Goal: Find specific page/section: Find specific page/section

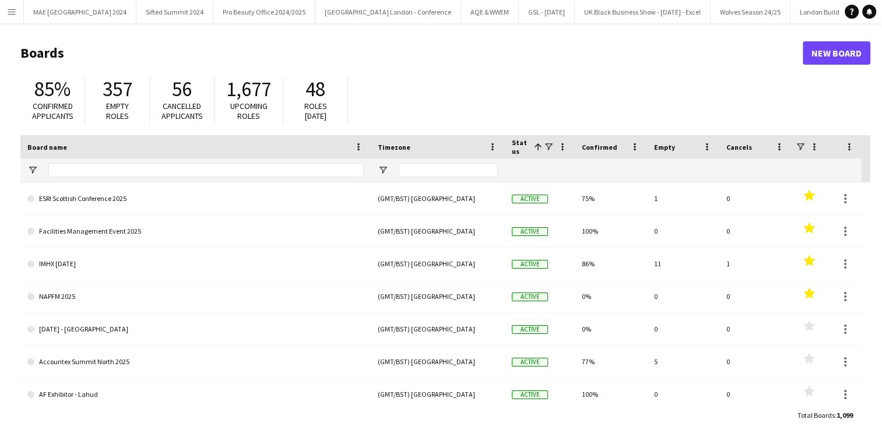
click at [15, 16] on button "Menu" at bounding box center [11, 11] width 23 height 23
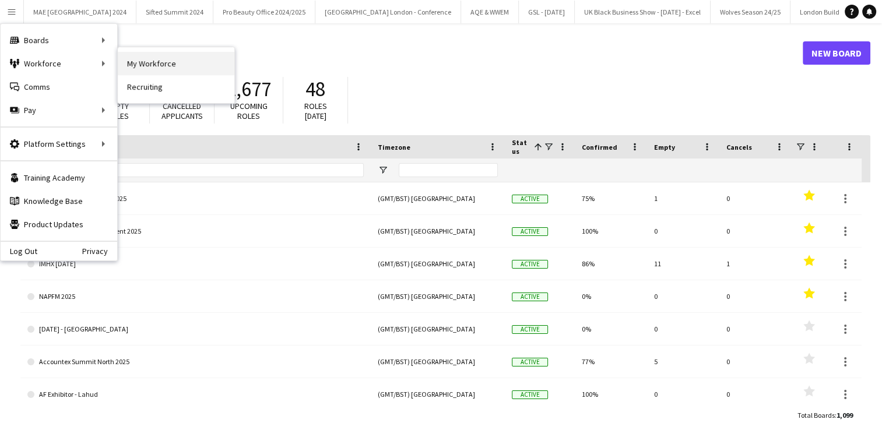
click at [168, 52] on link "My Workforce" at bounding box center [176, 63] width 117 height 23
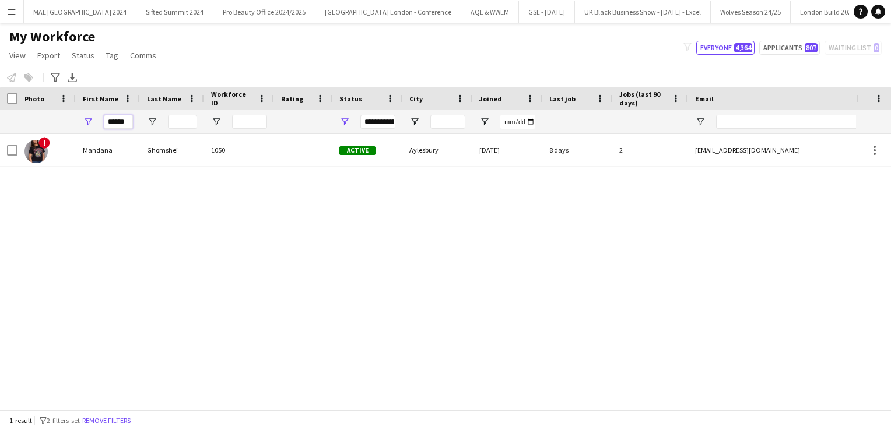
drag, startPoint x: 107, startPoint y: 123, endPoint x: 185, endPoint y: 129, distance: 78.4
click at [185, 129] on div "**********" at bounding box center [632, 121] width 1264 height 23
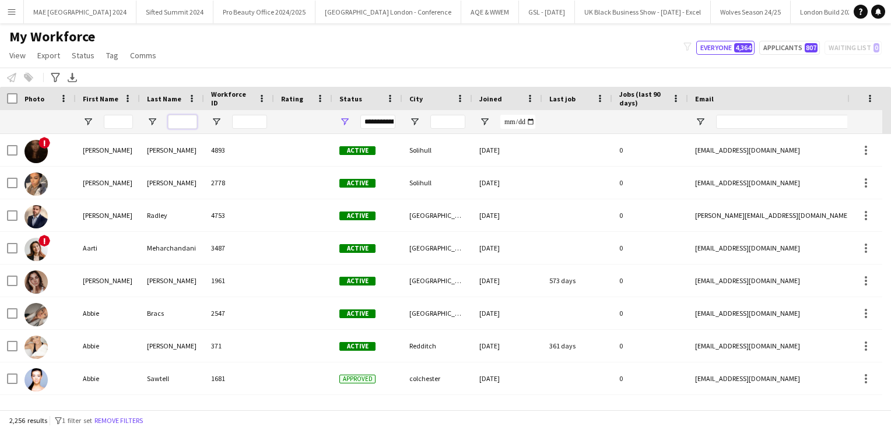
click at [189, 121] on input "Last Name Filter Input" at bounding box center [182, 122] width 29 height 14
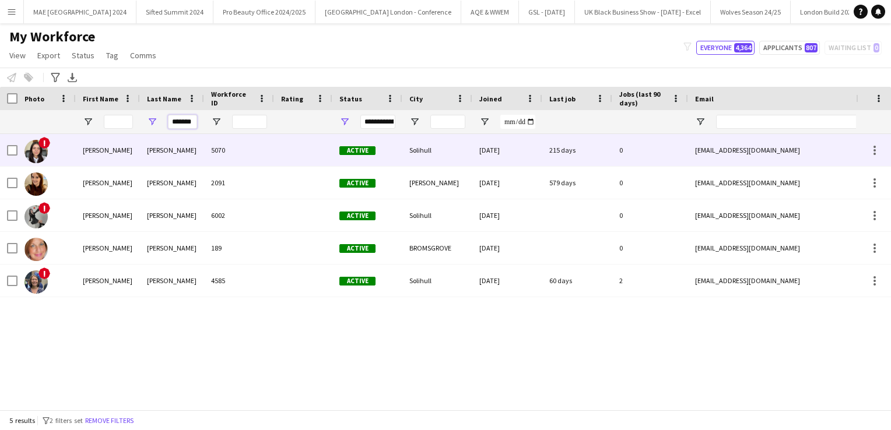
type input "*******"
click at [168, 149] on div "[PERSON_NAME]" at bounding box center [172, 150] width 64 height 32
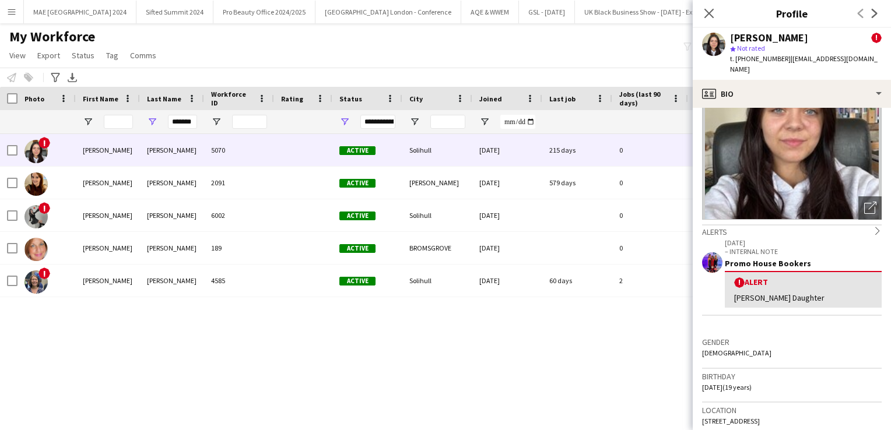
scroll to position [76, 0]
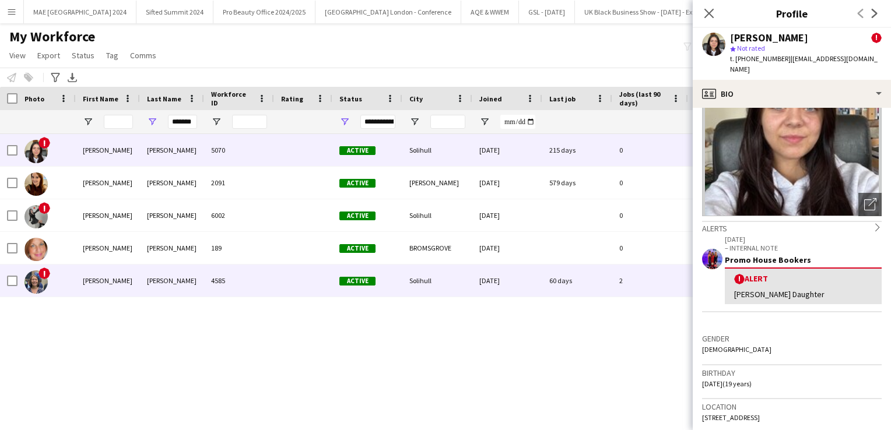
click at [441, 278] on div "Solihull" at bounding box center [437, 281] width 70 height 32
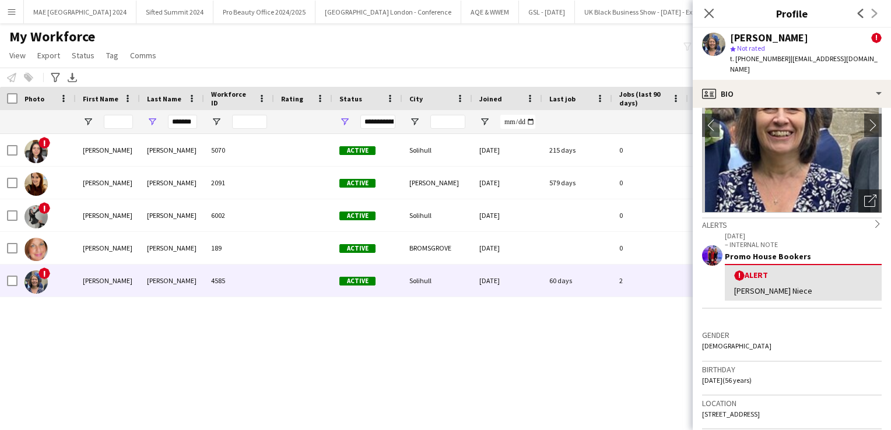
scroll to position [79, 0]
click at [711, 15] on icon at bounding box center [708, 13] width 11 height 11
